Goal: Find specific page/section: Find specific page/section

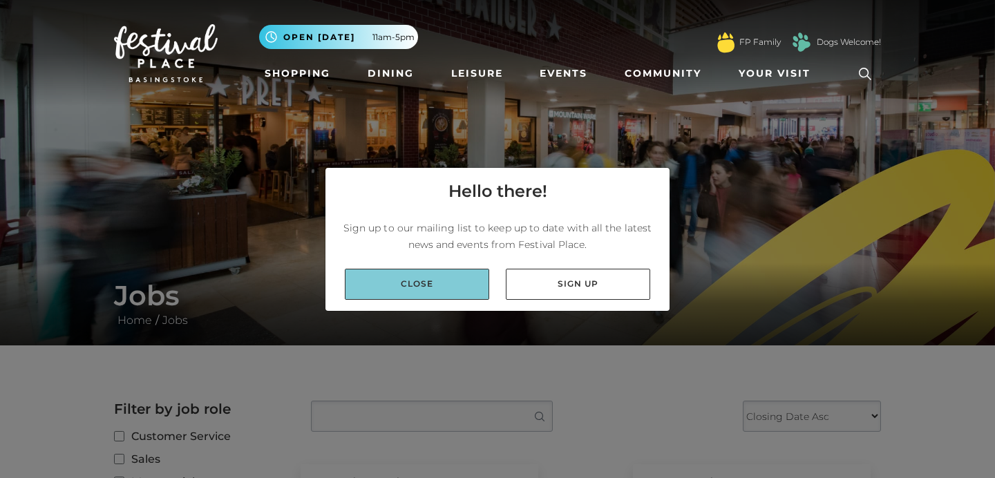
click at [460, 274] on link "Close" at bounding box center [417, 284] width 144 height 31
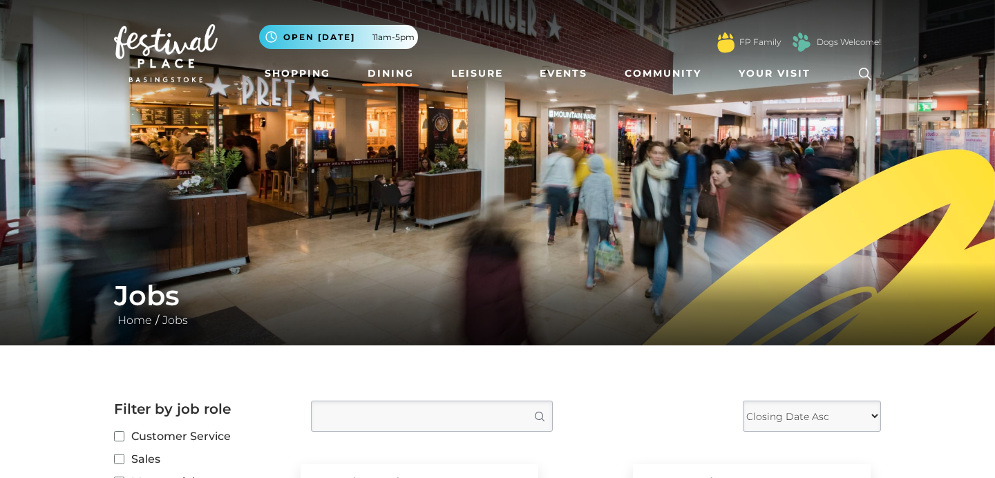
click at [400, 78] on link "Dining" at bounding box center [390, 74] width 57 height 26
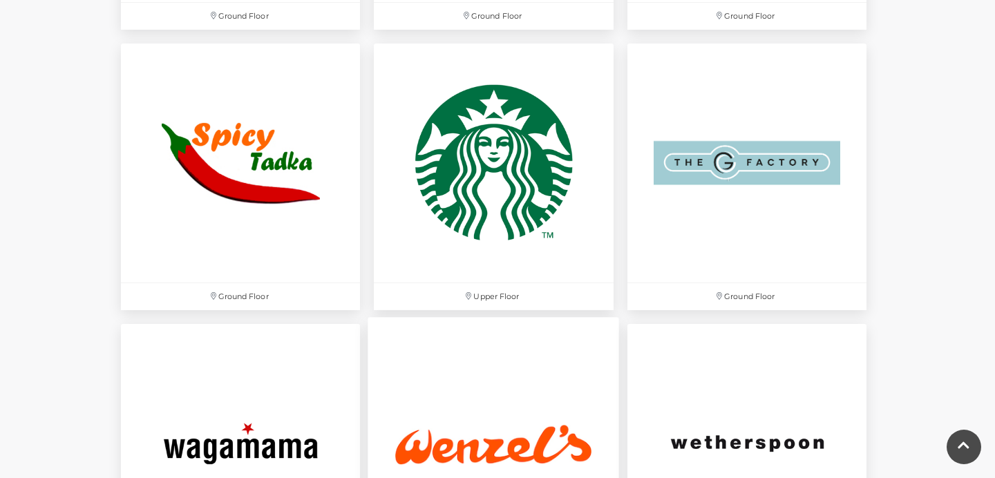
scroll to position [4238, 0]
